Goal: Task Accomplishment & Management: Manage account settings

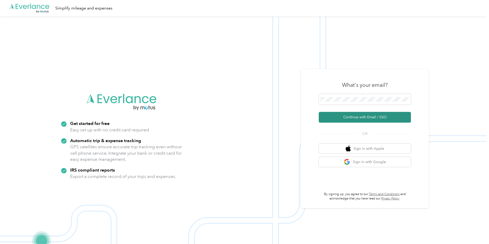
click at [355, 117] on button "Continue with Email / SSO" at bounding box center [365, 117] width 92 height 11
click at [353, 116] on button "Continue with Email / SSO" at bounding box center [365, 117] width 92 height 11
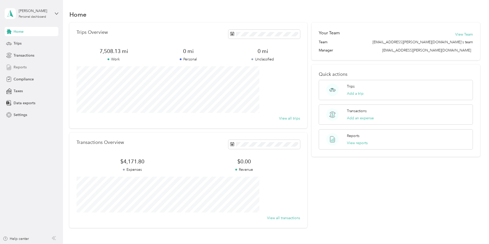
click at [22, 68] on span "Reports" at bounding box center [20, 67] width 13 height 5
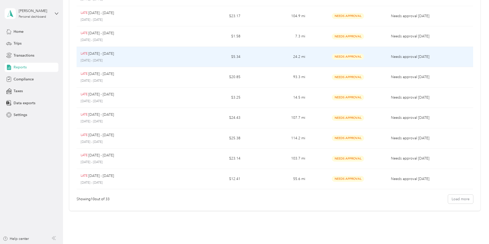
scroll to position [88, 0]
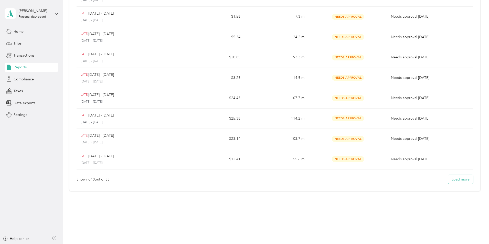
click at [448, 181] on button "Load more" at bounding box center [460, 179] width 25 height 9
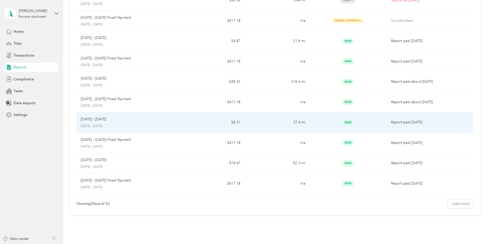
scroll to position [292, 0]
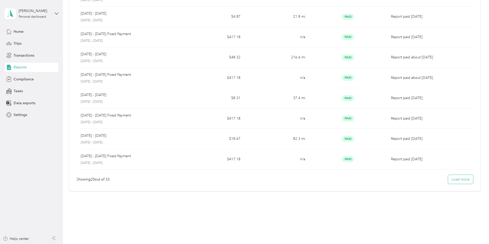
click at [448, 178] on button "Load more" at bounding box center [460, 179] width 25 height 9
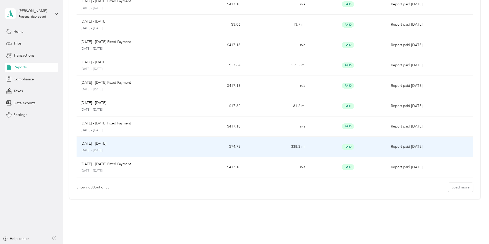
scroll to position [495, 0]
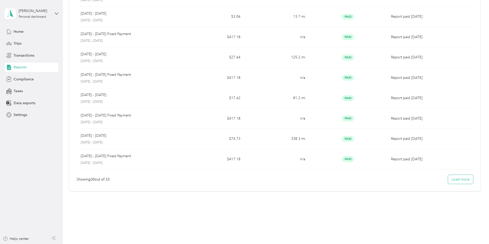
click at [448, 181] on button "Load more" at bounding box center [460, 179] width 25 height 9
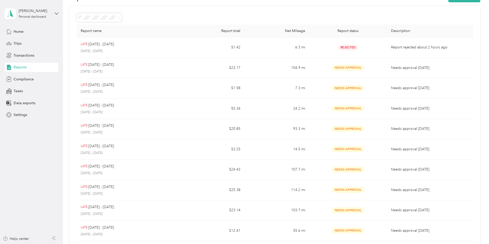
scroll to position [0, 0]
